Goal: Task Accomplishment & Management: Use online tool/utility

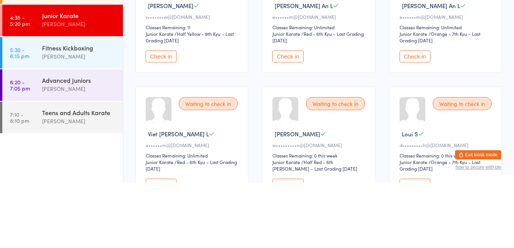
click at [281, 116] on button "Check in" at bounding box center [287, 122] width 31 height 12
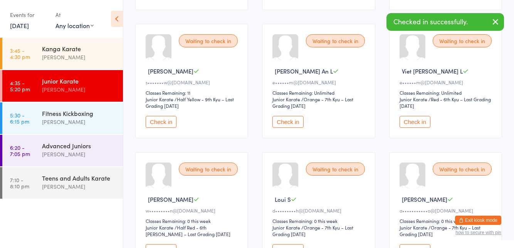
click at [290, 116] on button "Check in" at bounding box center [287, 122] width 31 height 12
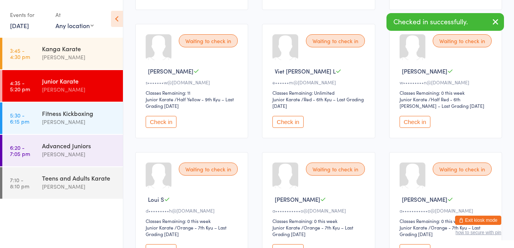
click at [293, 116] on button "Check in" at bounding box center [287, 122] width 31 height 12
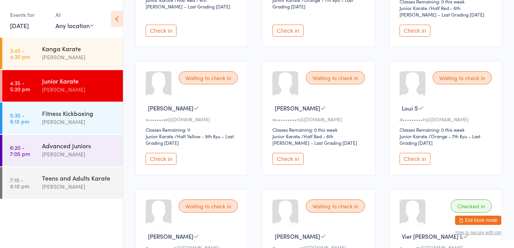
scroll to position [0, 0]
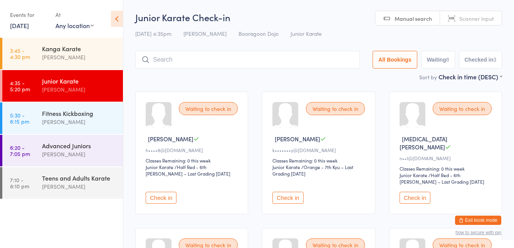
click at [271, 57] on input "search" at bounding box center [247, 60] width 225 height 18
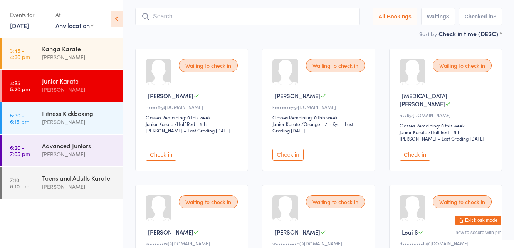
scroll to position [51, 0]
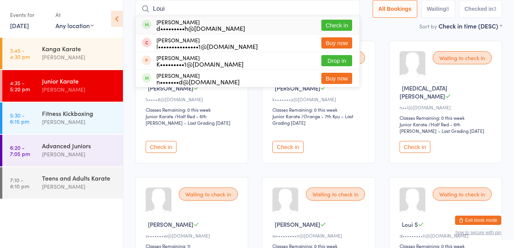
type input "Loui"
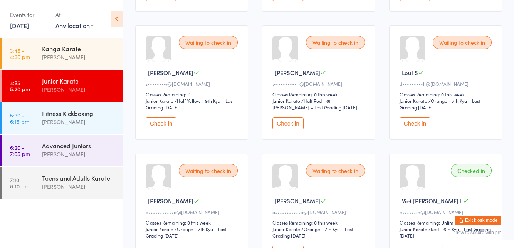
scroll to position [203, 0]
click at [415, 117] on button "Check in" at bounding box center [414, 123] width 31 height 12
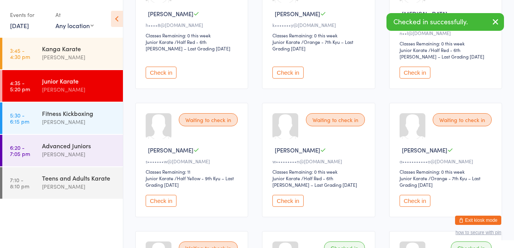
scroll to position [0, 0]
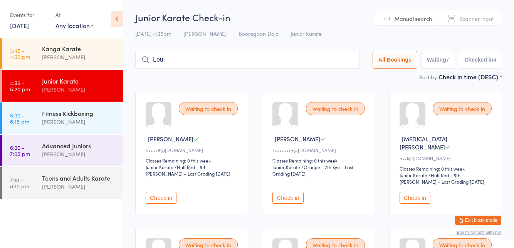
click at [317, 62] on input "Loui" at bounding box center [247, 60] width 225 height 18
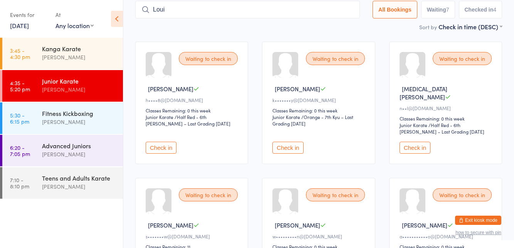
scroll to position [51, 0]
click at [360, 11] on input "Loui" at bounding box center [247, 9] width 225 height 18
click at [346, 12] on input "Loui" at bounding box center [247, 9] width 225 height 18
click at [352, 10] on input "Loui" at bounding box center [247, 9] width 225 height 18
click at [334, 43] on div "Waiting to check in [PERSON_NAME] k•••••••y@[DOMAIN_NAME] Classes Remaining: 0 …" at bounding box center [318, 102] width 113 height 122
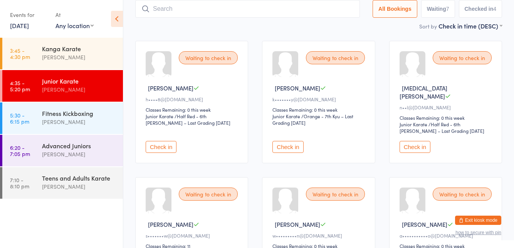
click at [98, 126] on div "[PERSON_NAME]" at bounding box center [79, 121] width 74 height 9
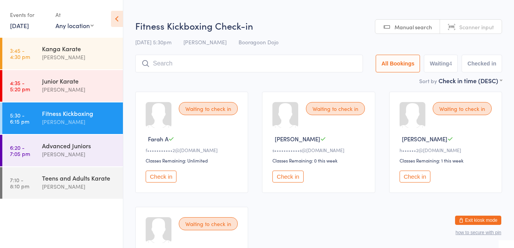
click at [202, 92] on div "Waiting to check in Farah A f•••••••••••2@[DOMAIN_NAME] Classes Remaining: Unli…" at bounding box center [191, 142] width 113 height 101
click at [63, 89] on div "[PERSON_NAME]" at bounding box center [79, 89] width 74 height 9
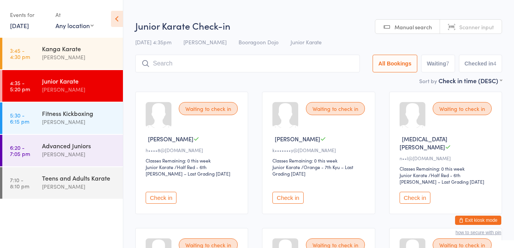
click at [263, 83] on div "Sort by Check in time (DESC) First name (ASC) First name (DESC) Last name (ASC)…" at bounding box center [318, 80] width 367 height 8
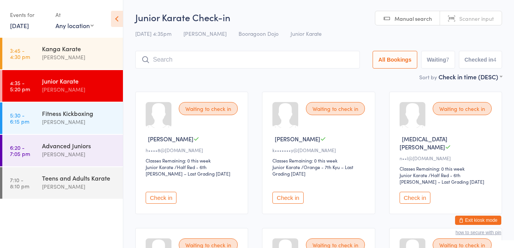
click at [416, 192] on button "Check in" at bounding box center [414, 198] width 31 height 12
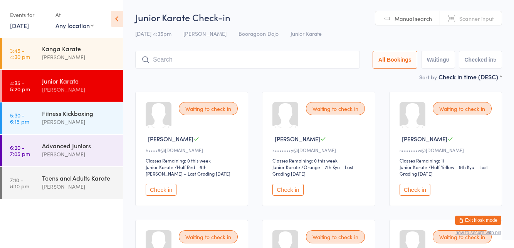
click at [192, 59] on input "search" at bounding box center [247, 60] width 225 height 18
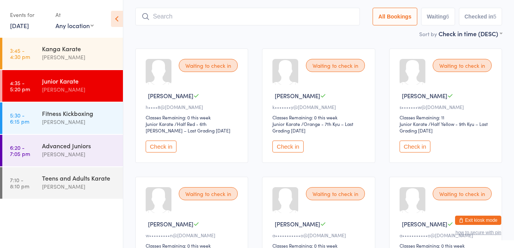
scroll to position [51, 0]
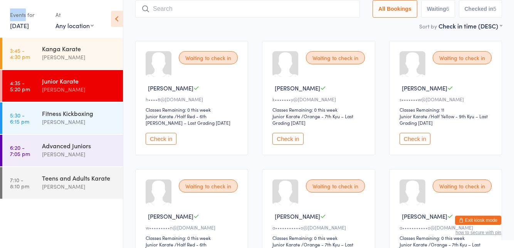
click at [182, 0] on input "search" at bounding box center [247, 9] width 225 height 18
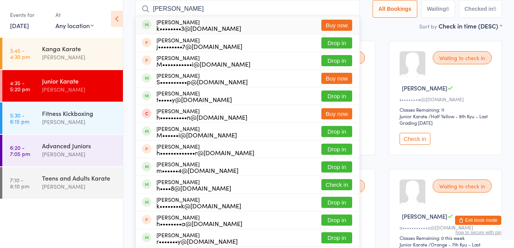
type input "J"
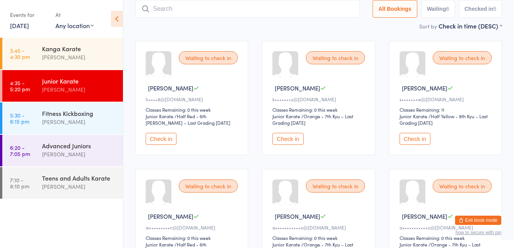
click at [150, 139] on button "Check in" at bounding box center [161, 139] width 31 height 12
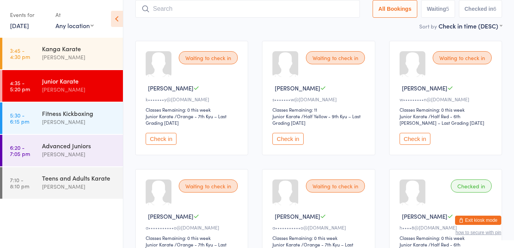
click at [289, 136] on button "Check in" at bounding box center [287, 139] width 31 height 12
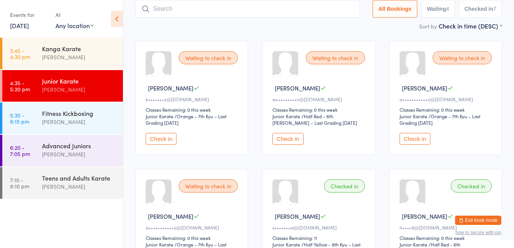
click at [303, 17] on input "search" at bounding box center [247, 9] width 225 height 18
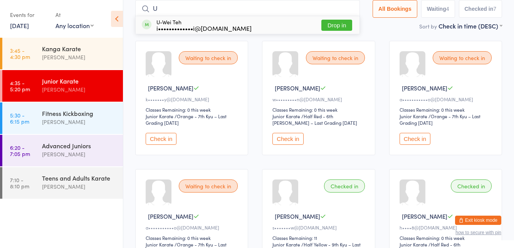
type input "U"
click at [342, 27] on button "Drop in" at bounding box center [336, 25] width 31 height 11
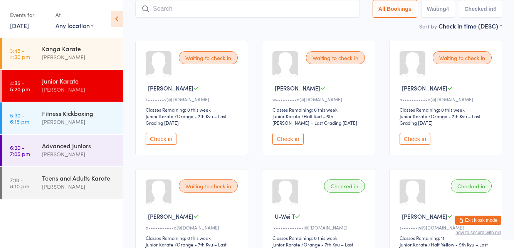
scroll to position [48, 0]
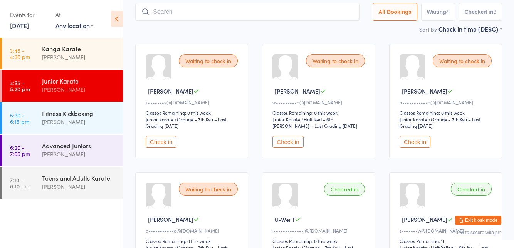
click at [389, 127] on div "Waiting to check in [PERSON_NAME] S a•••••••••••o@[DOMAIN_NAME] Classes Remaini…" at bounding box center [445, 101] width 113 height 114
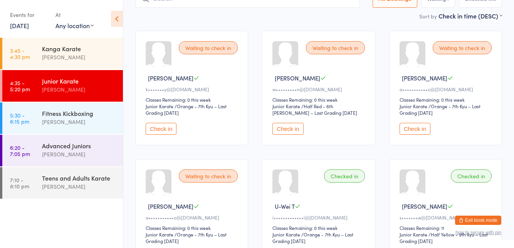
scroll to position [61, 0]
click at [290, 128] on button "Check in" at bounding box center [287, 128] width 31 height 12
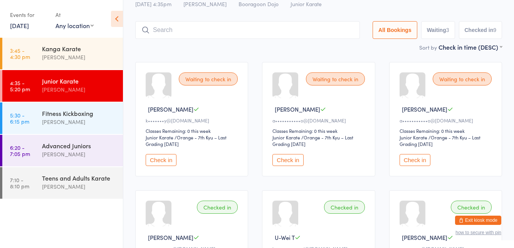
scroll to position [0, 0]
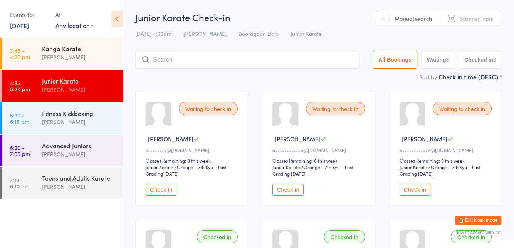
click at [424, 190] on button "Check in" at bounding box center [414, 190] width 31 height 12
click at [419, 187] on button "Check in" at bounding box center [414, 190] width 31 height 12
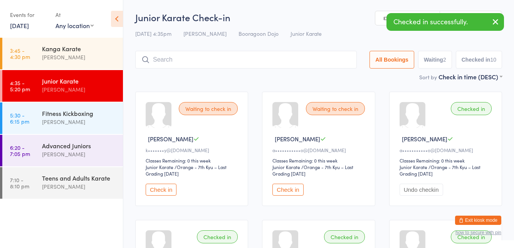
click at [289, 191] on button "Check in" at bounding box center [287, 190] width 31 height 12
click at [290, 191] on button "Undo checkin" at bounding box center [294, 190] width 44 height 12
click at [290, 188] on button "Undo checkin" at bounding box center [294, 190] width 44 height 12
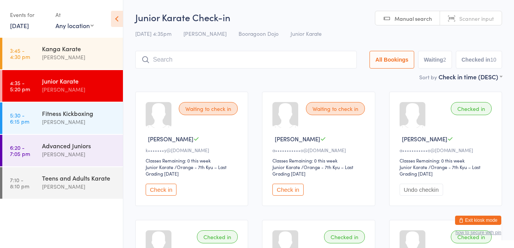
click at [169, 59] on input "search" at bounding box center [245, 60] width 221 height 18
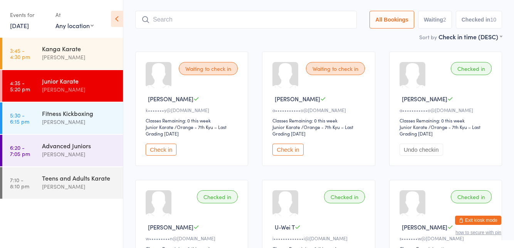
scroll to position [51, 0]
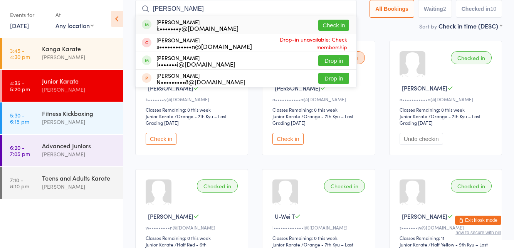
type input "[PERSON_NAME]"
click at [345, 26] on button "Check in" at bounding box center [333, 25] width 31 height 11
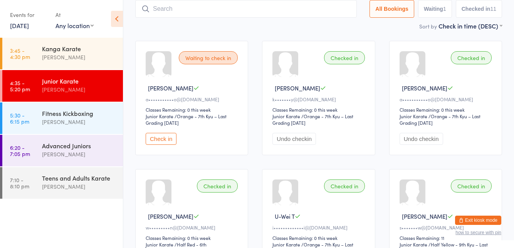
click at [162, 136] on button "Check in" at bounding box center [161, 139] width 31 height 12
